Goal: Task Accomplishment & Management: Use online tool/utility

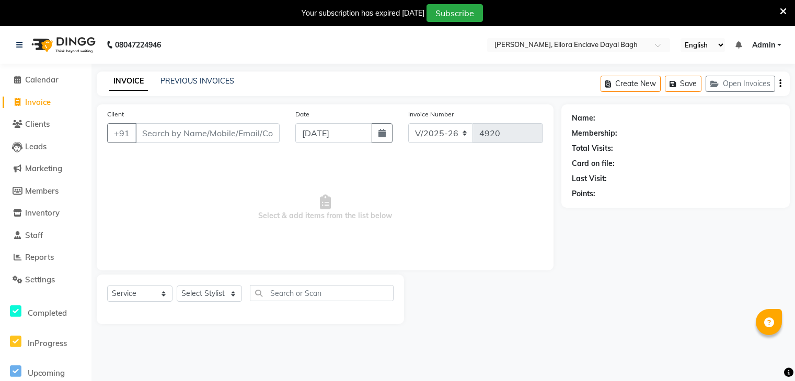
select select "6880"
select select "service"
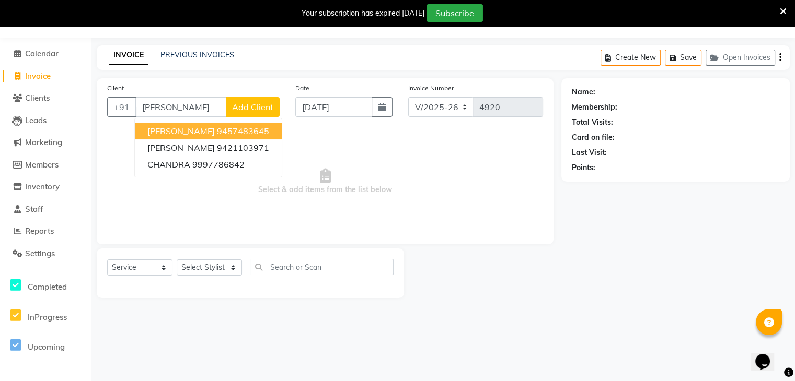
click at [245, 132] on ngb-highlight "9457483645" at bounding box center [243, 131] width 52 height 10
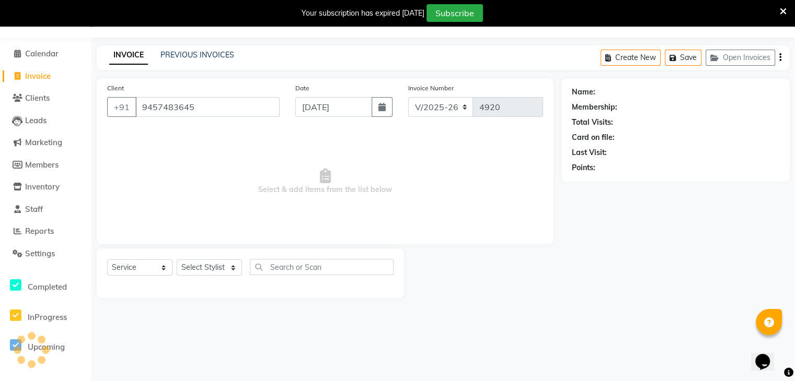
type input "9457483645"
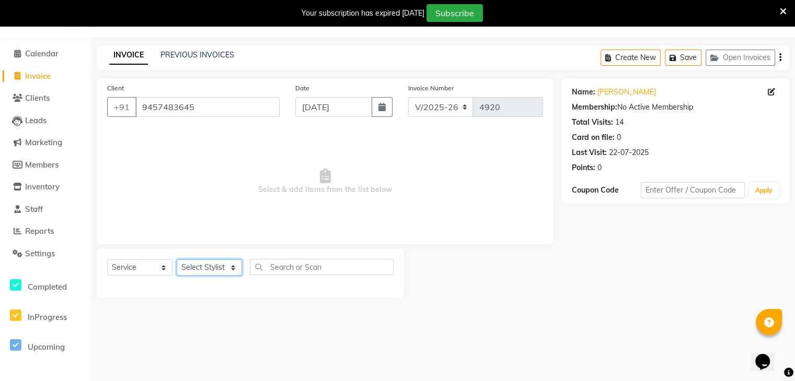
click at [223, 270] on select "Select Stylist AMAN DANISH SALMANI GOPAL PACHORI kakul KAVITA KIRAN KUMARI MEEN…" at bounding box center [209, 268] width 65 height 16
select select "53880"
click at [177, 260] on select "Select Stylist AMAN DANISH SALMANI GOPAL PACHORI kakul KAVITA KIRAN KUMARI MEEN…" at bounding box center [209, 268] width 65 height 16
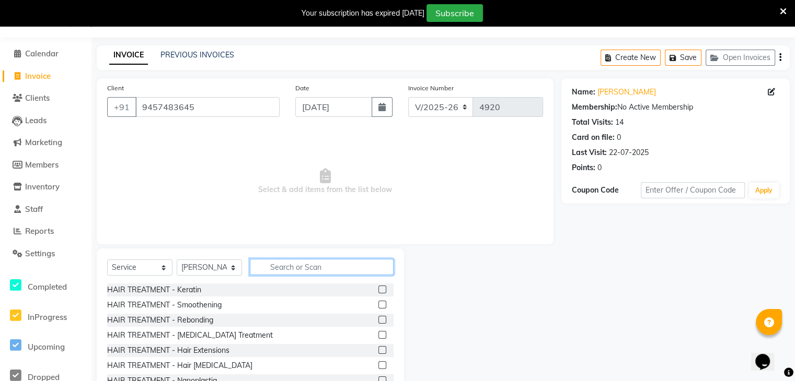
click at [288, 264] on input "text" at bounding box center [322, 267] width 144 height 16
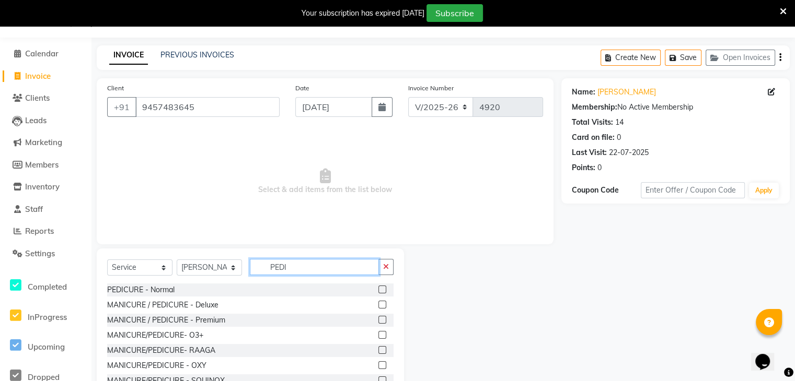
type input "PEDI"
click at [378, 288] on label at bounding box center [382, 290] width 8 height 8
click at [378, 288] on input "checkbox" at bounding box center [381, 290] width 7 height 7
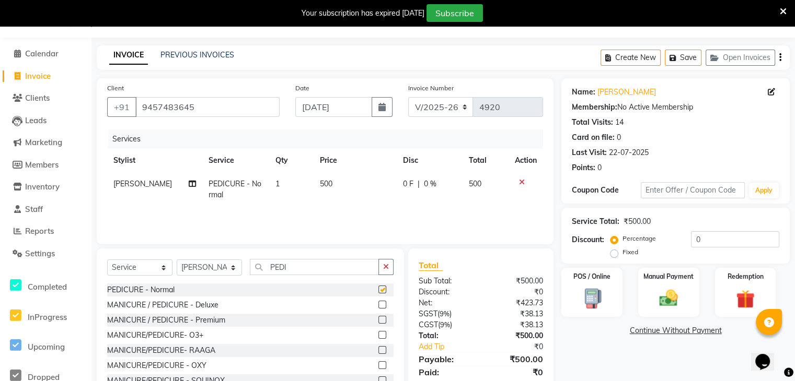
checkbox input "false"
click at [387, 263] on icon "button" at bounding box center [386, 266] width 6 height 7
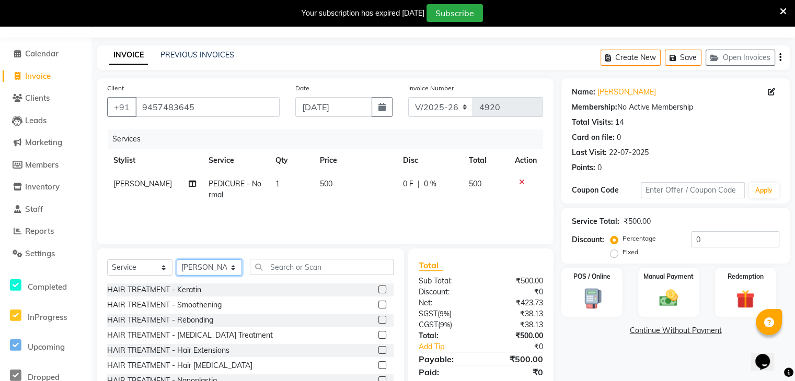
click at [225, 271] on select "Select Stylist AMAN DANISH SALMANI GOPAL PACHORI kakul KAVITA KIRAN KUMARI MEEN…" at bounding box center [209, 268] width 65 height 16
select select "53882"
click at [177, 260] on select "Select Stylist AMAN DANISH SALMANI GOPAL PACHORI kakul KAVITA KIRAN KUMARI MEEN…" at bounding box center [209, 268] width 65 height 16
click at [338, 261] on input "text" at bounding box center [322, 267] width 144 height 16
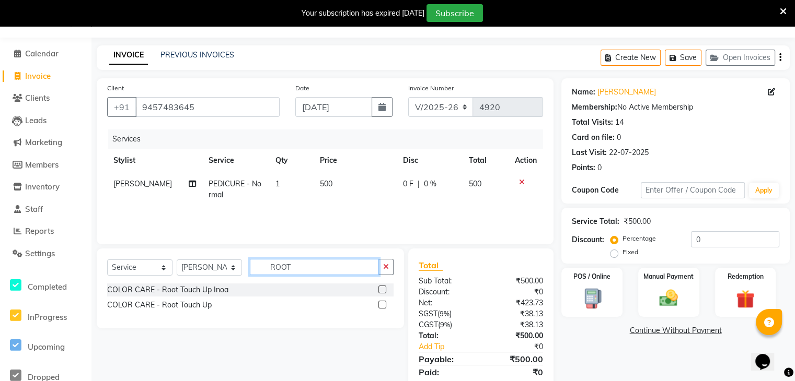
type input "ROOT"
click at [381, 306] on label at bounding box center [382, 305] width 8 height 8
click at [381, 306] on input "checkbox" at bounding box center [381, 305] width 7 height 7
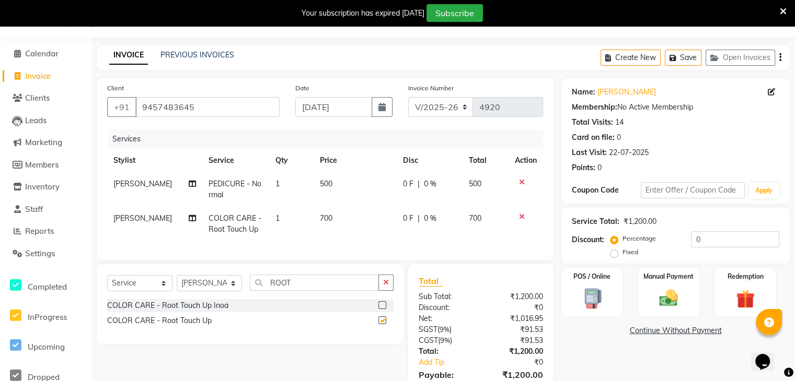
checkbox input "false"
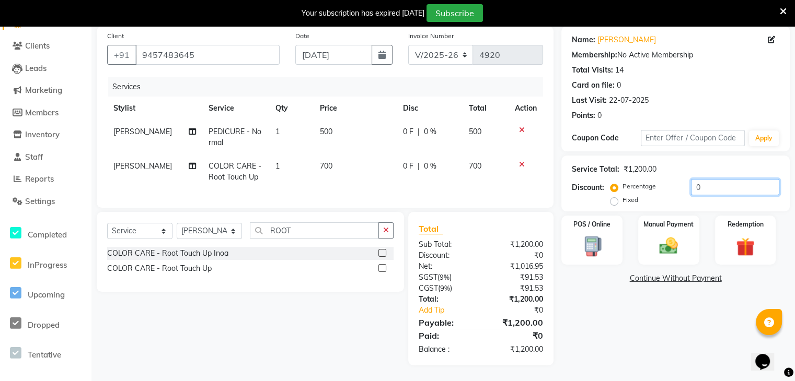
click at [755, 184] on input "0" at bounding box center [735, 187] width 88 height 16
type input "30"
click at [682, 239] on img at bounding box center [668, 246] width 31 height 22
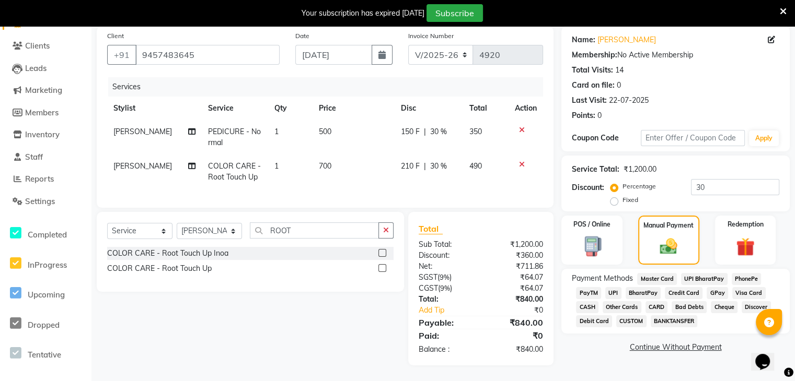
click at [586, 301] on span "CASH" at bounding box center [587, 307] width 22 height 12
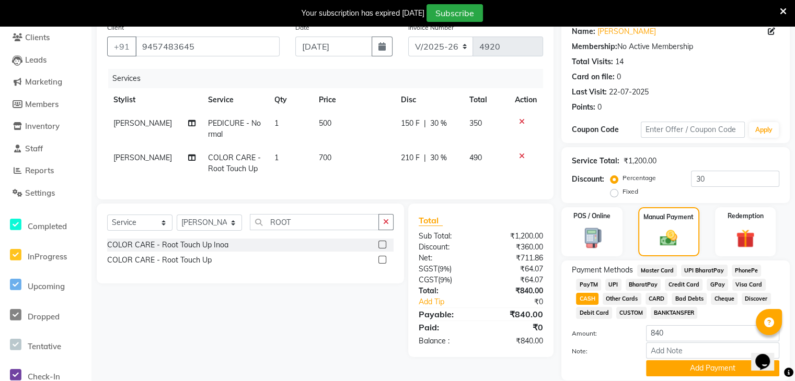
scroll to position [125, 0]
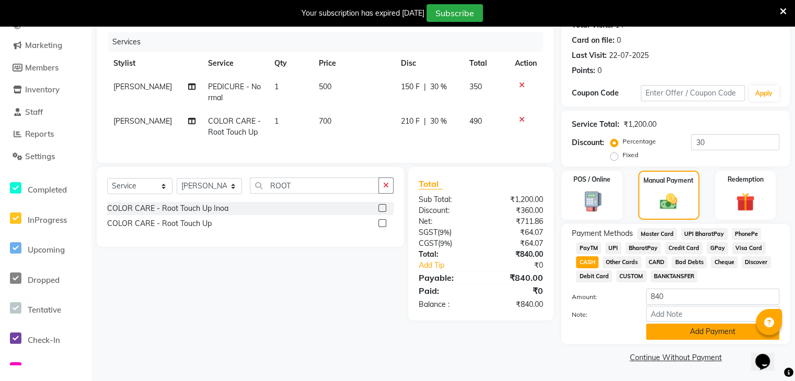
click at [679, 330] on button "Add Payment" at bounding box center [712, 332] width 133 height 16
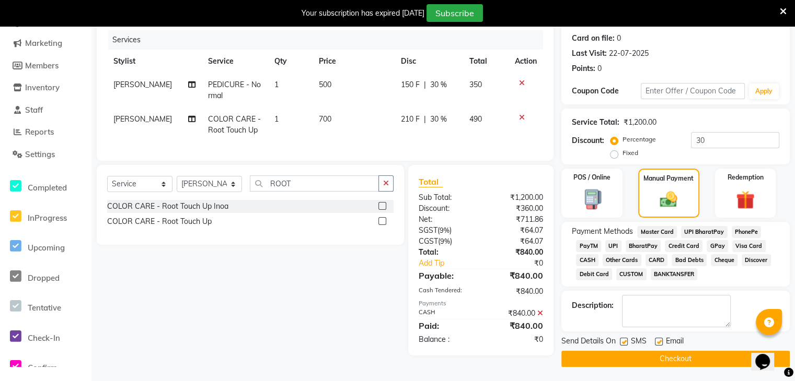
click at [610, 366] on button "Checkout" at bounding box center [675, 359] width 228 height 16
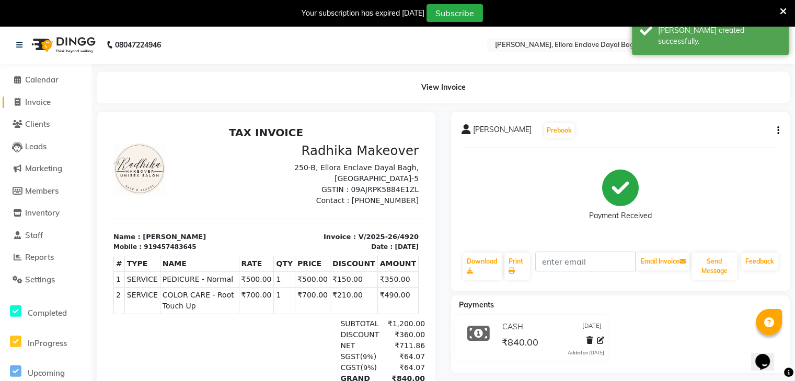
click at [49, 100] on span "Invoice" at bounding box center [38, 102] width 26 height 10
select select "service"
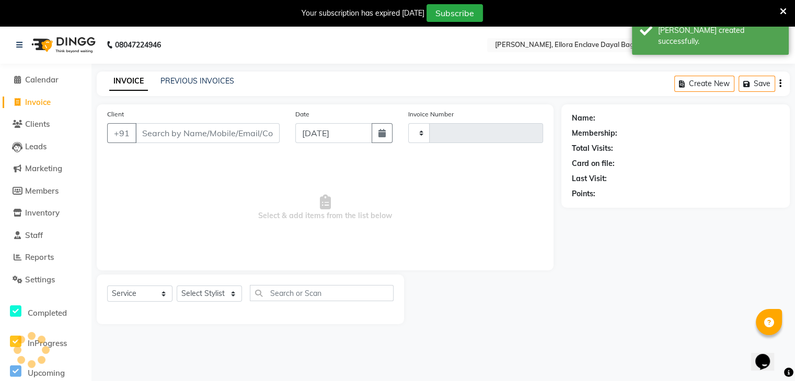
scroll to position [26, 0]
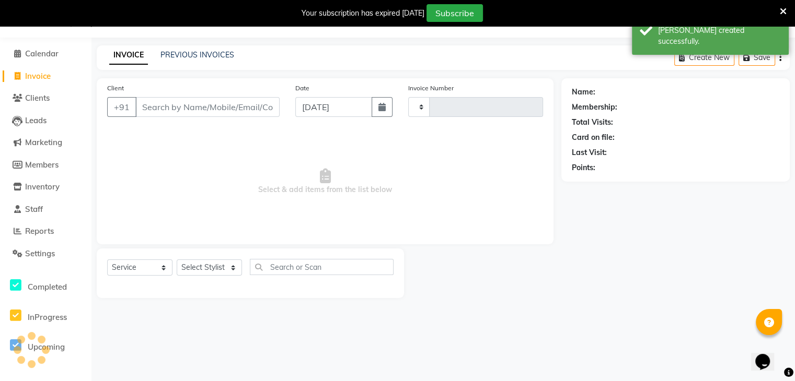
type input "4921"
select select "6880"
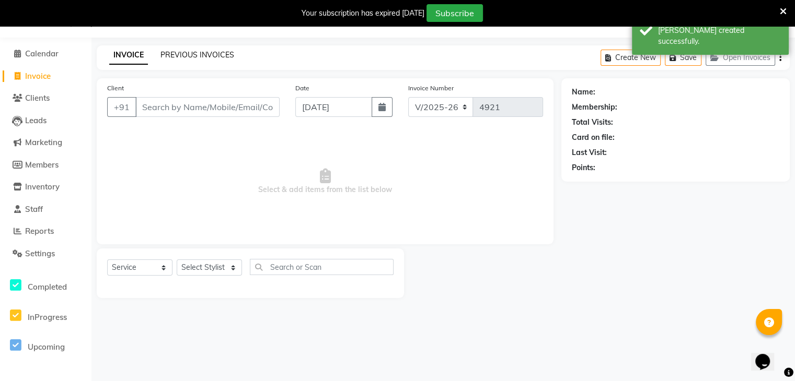
click at [185, 55] on link "PREVIOUS INVOICES" at bounding box center [197, 54] width 74 height 9
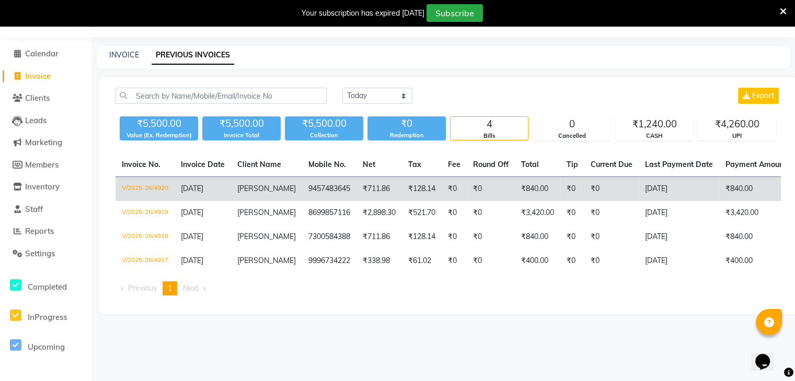
click at [316, 198] on td "9457483645" at bounding box center [329, 189] width 54 height 25
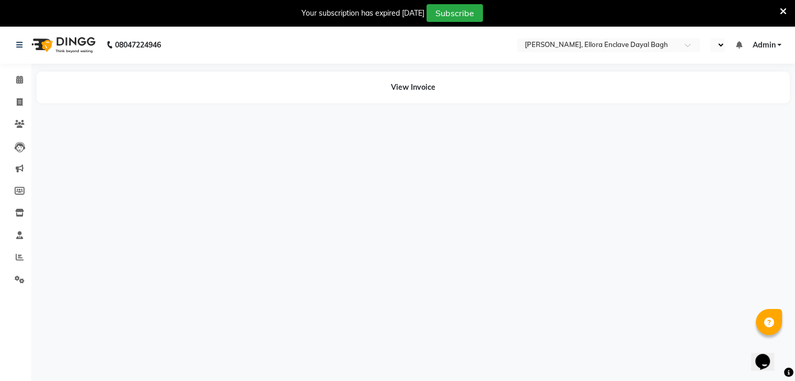
select select "en"
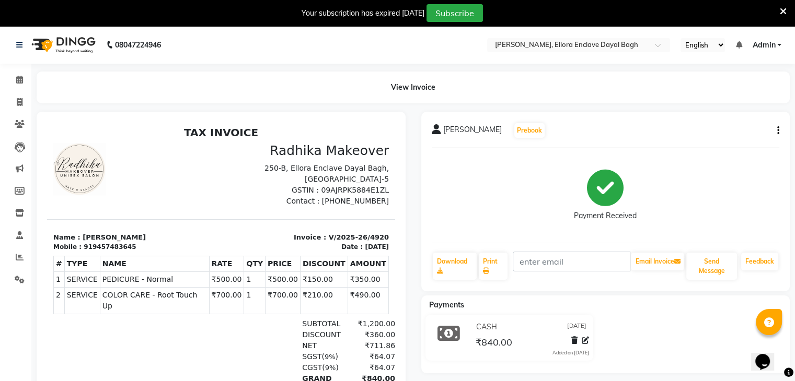
click at [778, 131] on icon "button" at bounding box center [778, 131] width 2 height 1
click at [748, 146] on div "Edit Invoice" at bounding box center [726, 143] width 72 height 13
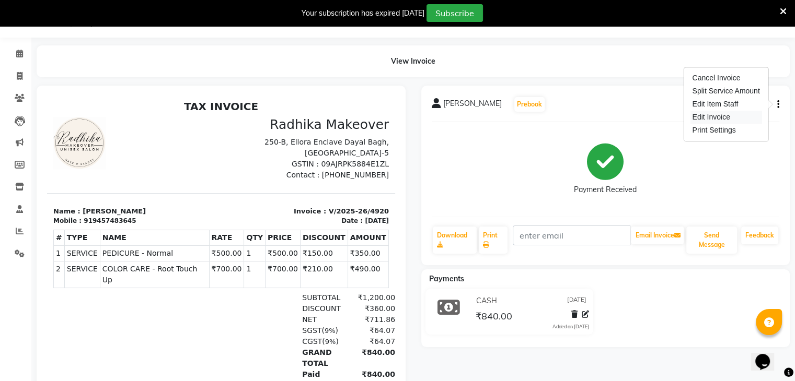
select select "service"
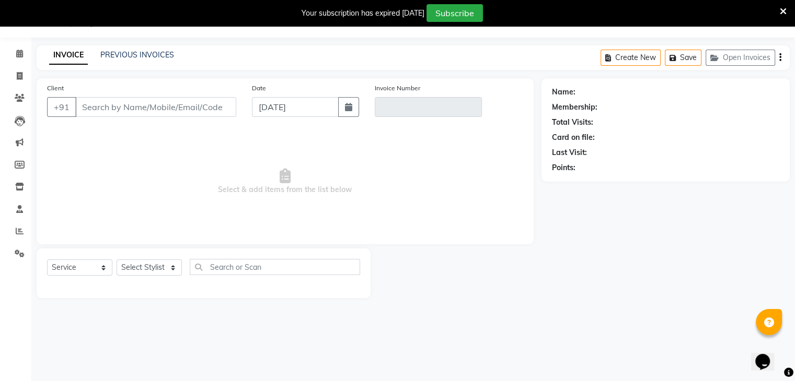
type input "9457483645"
type input "V/2025-26/4920"
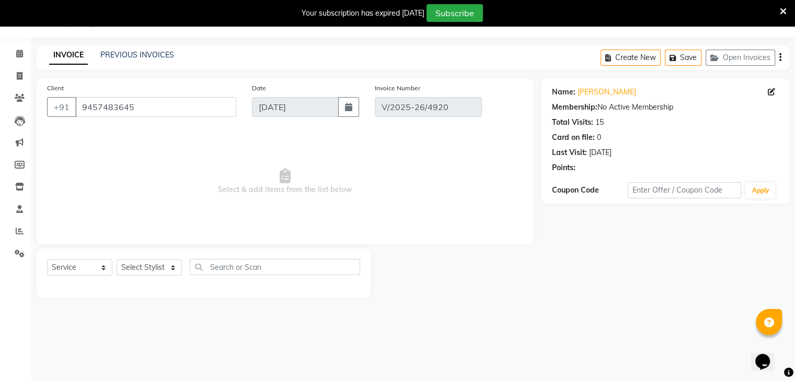
select select "select"
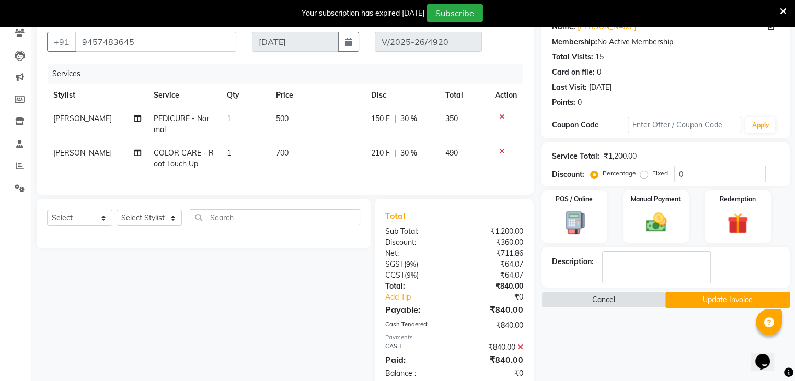
scroll to position [123, 0]
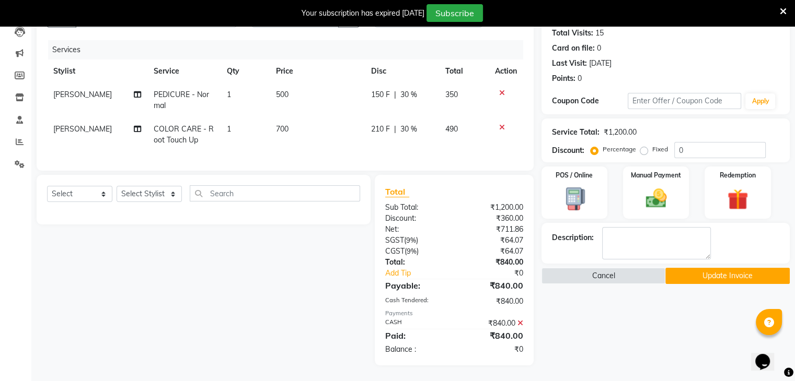
click at [519, 324] on icon at bounding box center [520, 323] width 6 height 7
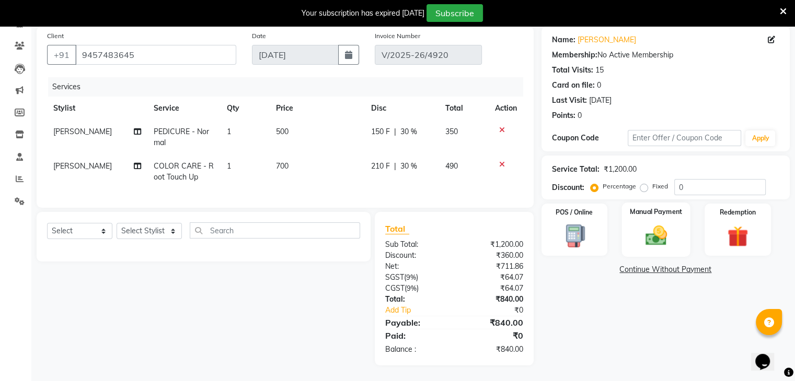
click at [667, 224] on img at bounding box center [655, 236] width 35 height 25
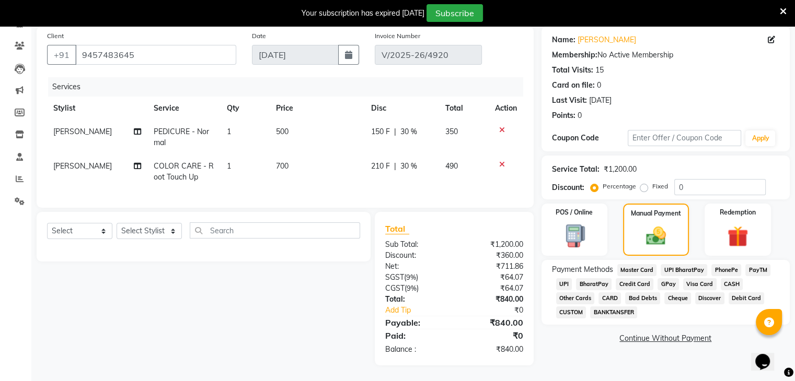
click at [729, 279] on span "CASH" at bounding box center [732, 285] width 22 height 12
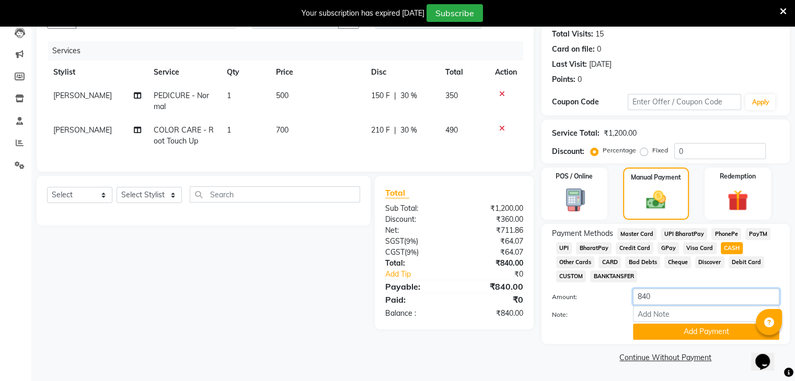
click at [690, 298] on input "840" at bounding box center [706, 297] width 146 height 16
type input "800"
click at [687, 342] on div "Payment Methods Master Card UPI BharatPay PhonePe PayTM UPI BharatPay Credit Ca…" at bounding box center [665, 284] width 248 height 120
click at [687, 337] on button "Add Payment" at bounding box center [706, 332] width 146 height 16
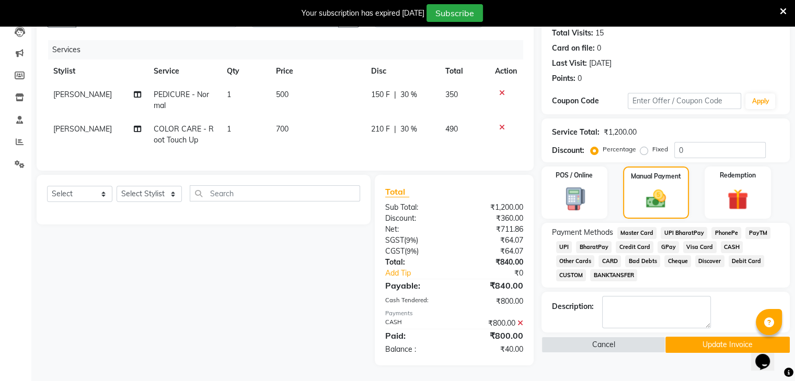
click at [567, 247] on span "UPI" at bounding box center [564, 247] width 16 height 12
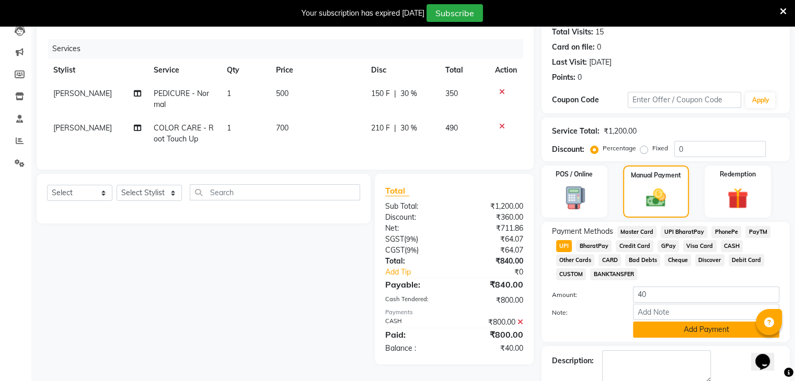
click at [710, 338] on button "Add Payment" at bounding box center [706, 330] width 146 height 16
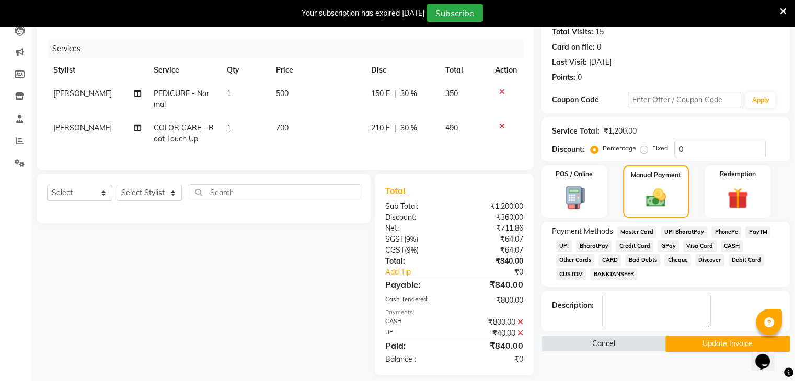
scroll to position [135, 0]
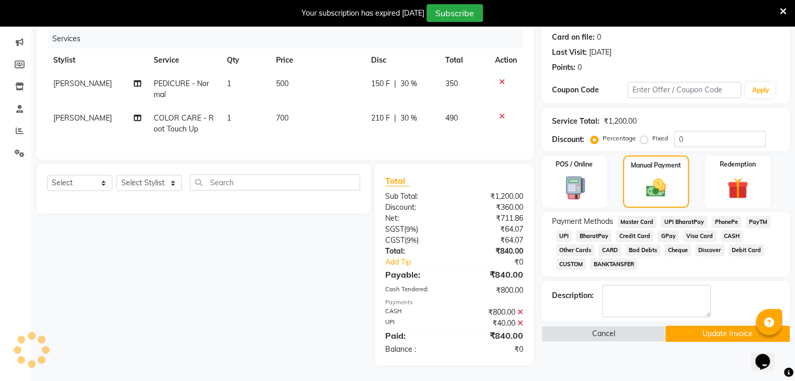
click at [718, 326] on button "Update Invoice" at bounding box center [727, 334] width 124 height 16
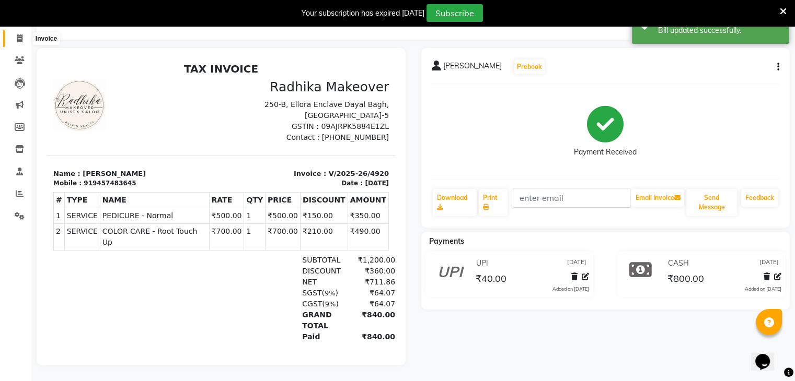
click at [22, 33] on span at bounding box center [19, 39] width 18 height 12
select select "service"
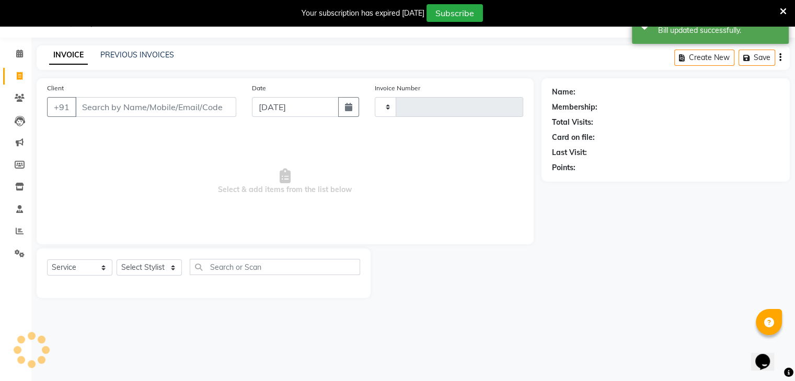
scroll to position [26, 0]
type input "4921"
select select "6880"
